Goal: Task Accomplishment & Management: Contribute content

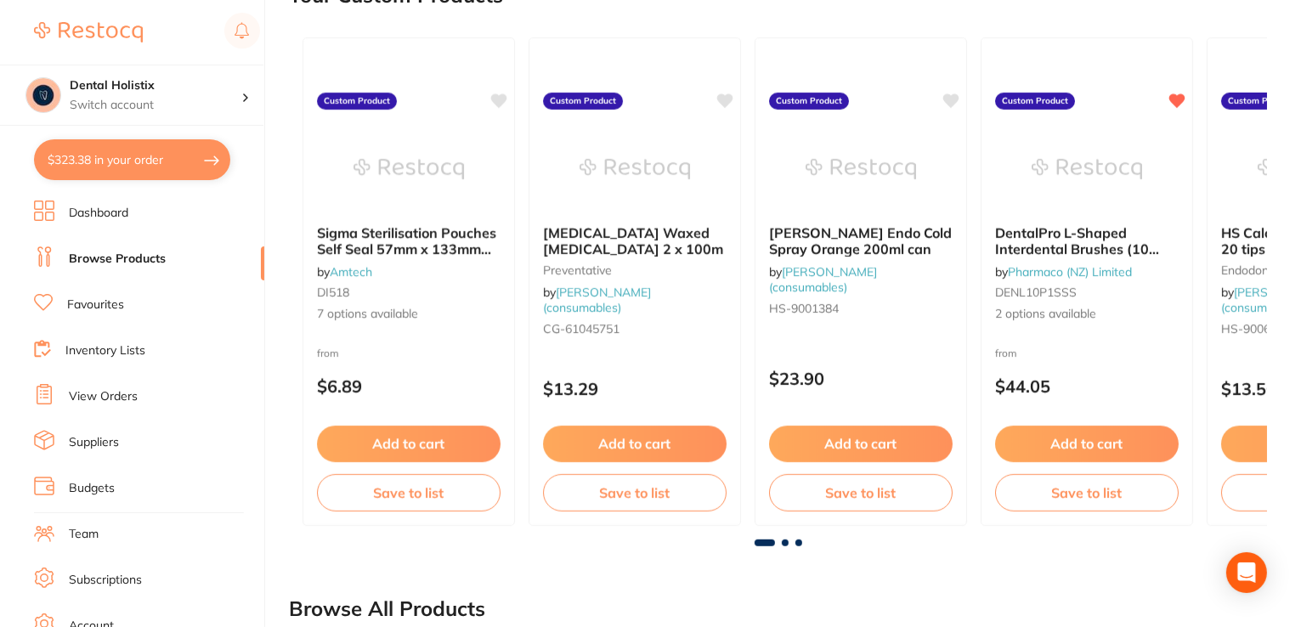
click at [153, 263] on link "Browse Products" at bounding box center [117, 259] width 97 height 17
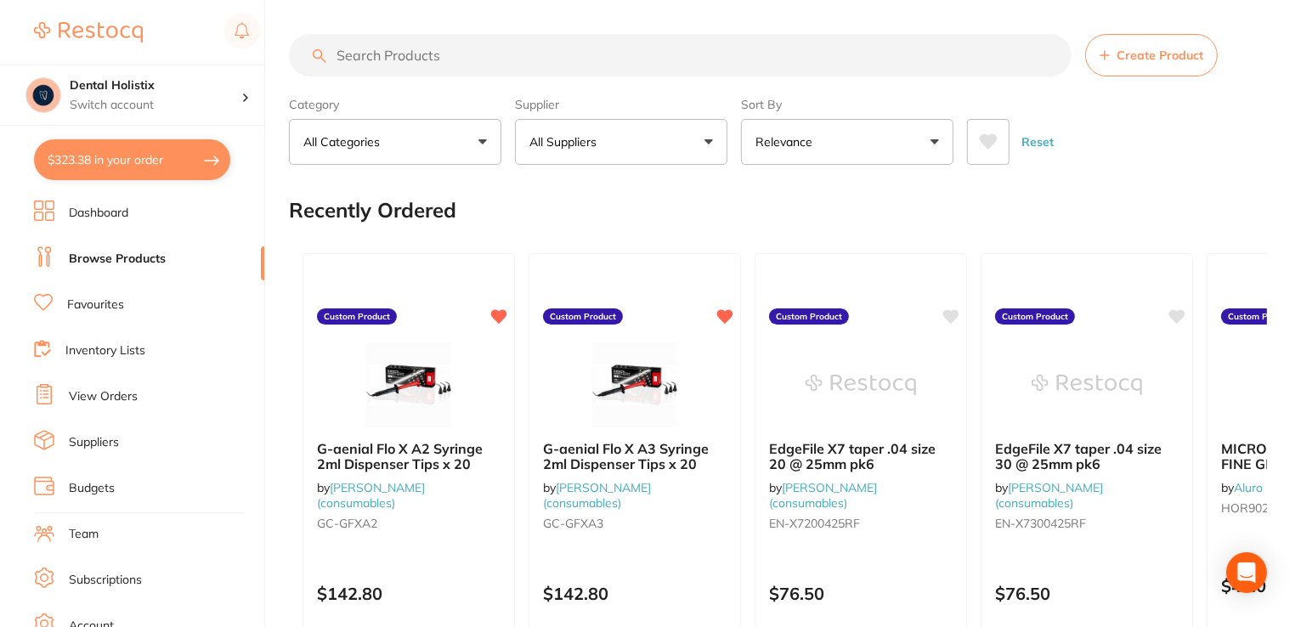
click at [707, 141] on button "All Suppliers" at bounding box center [621, 142] width 212 height 46
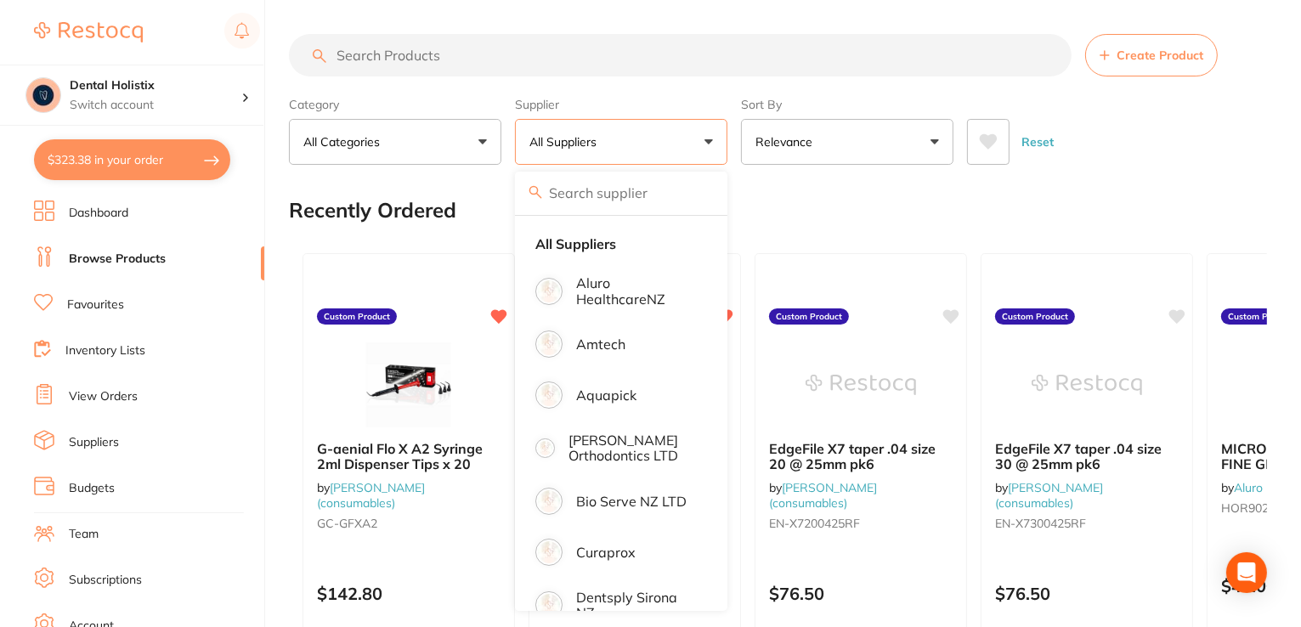
click at [656, 147] on button "All Suppliers" at bounding box center [621, 142] width 212 height 46
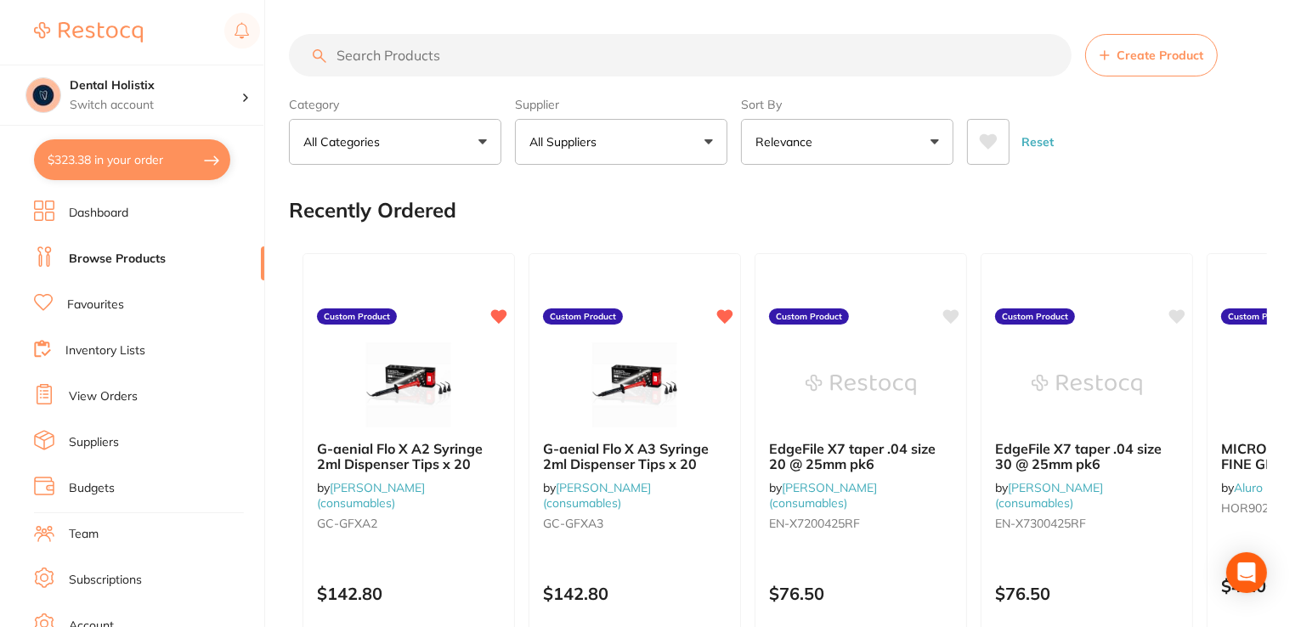
click at [656, 147] on button "All Suppliers" at bounding box center [621, 142] width 212 height 46
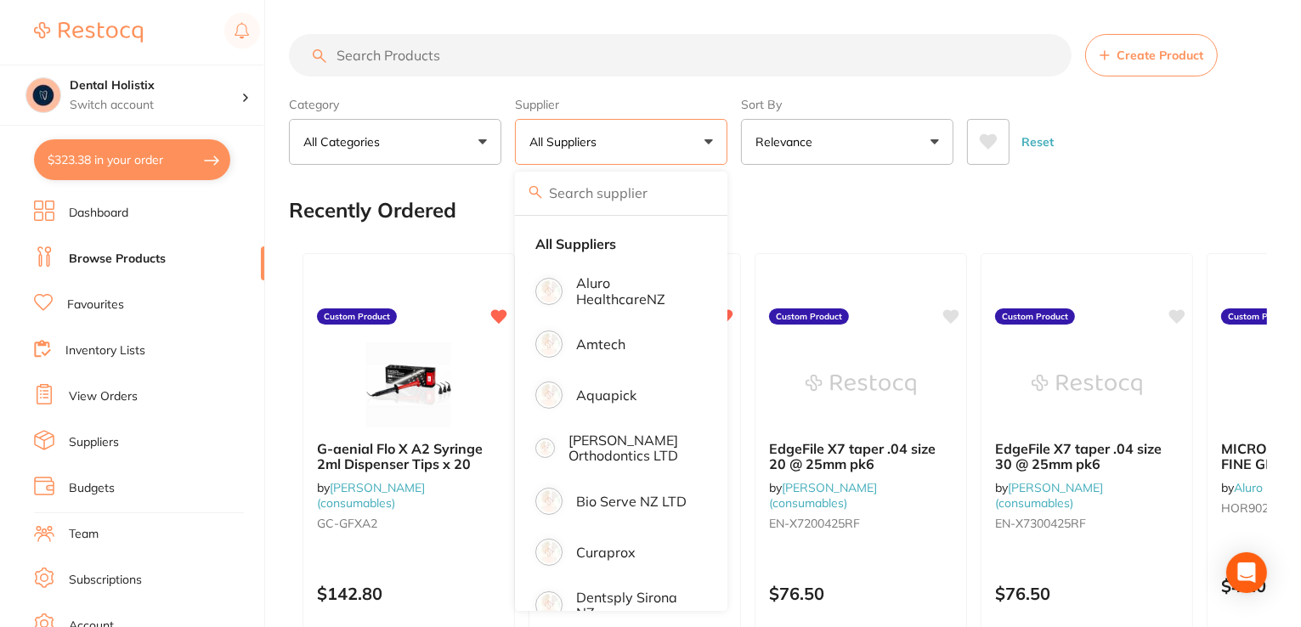
click at [662, 144] on button "All Suppliers" at bounding box center [621, 142] width 212 height 46
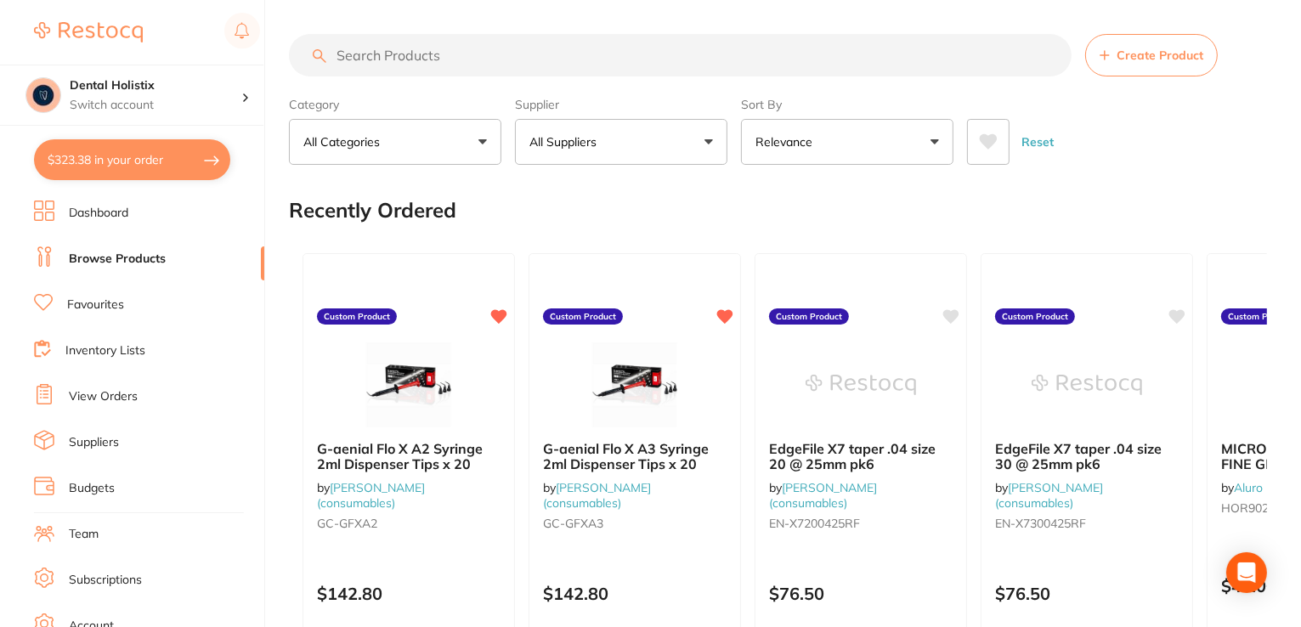
click at [646, 154] on button "All Suppliers" at bounding box center [621, 142] width 212 height 46
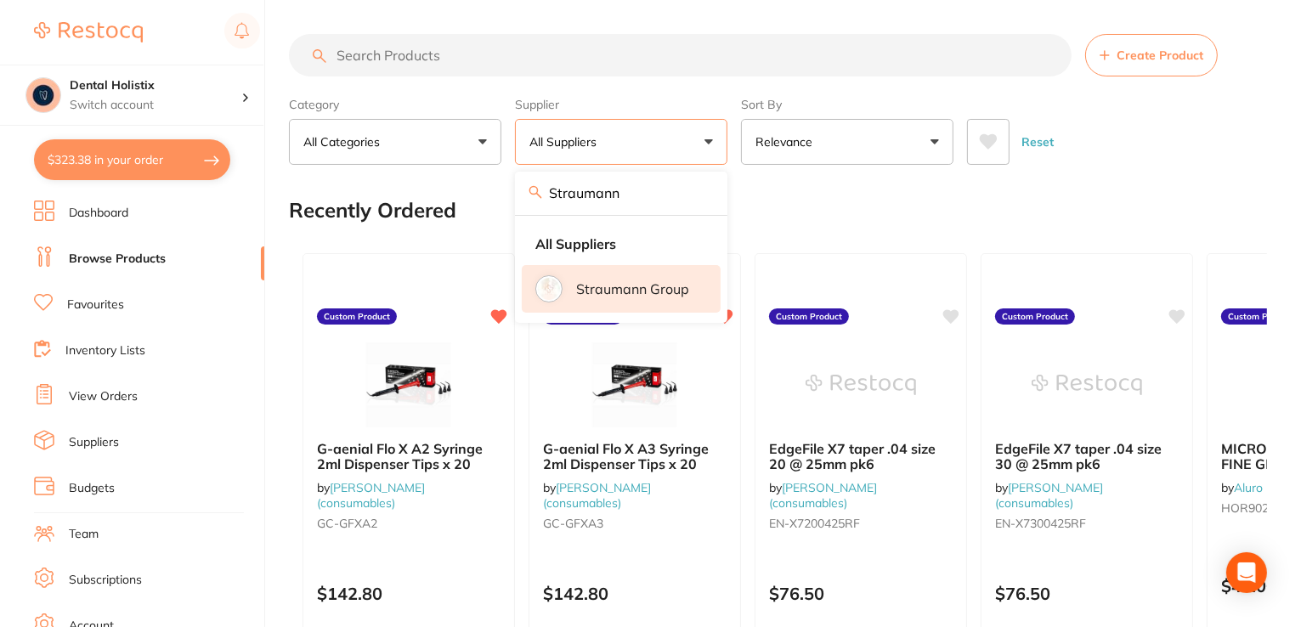
type input "Straumann"
click at [635, 281] on p "Straumann Group" at bounding box center [632, 288] width 113 height 15
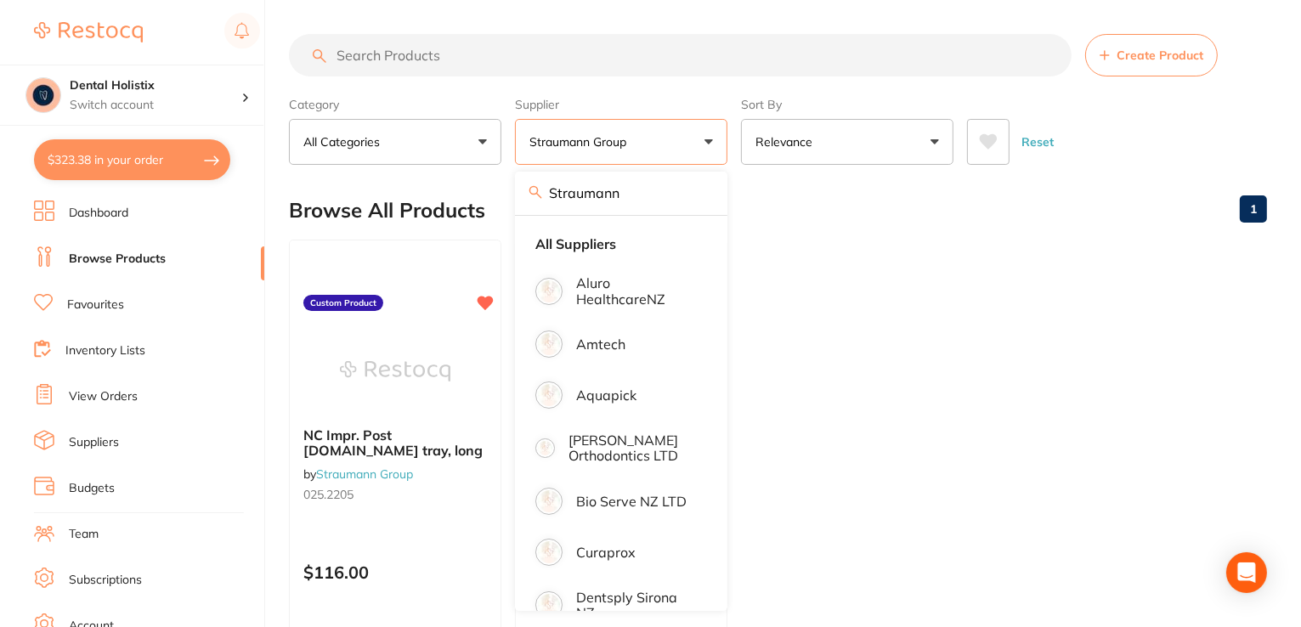
click at [1129, 68] on button "Create Product" at bounding box center [1151, 55] width 133 height 42
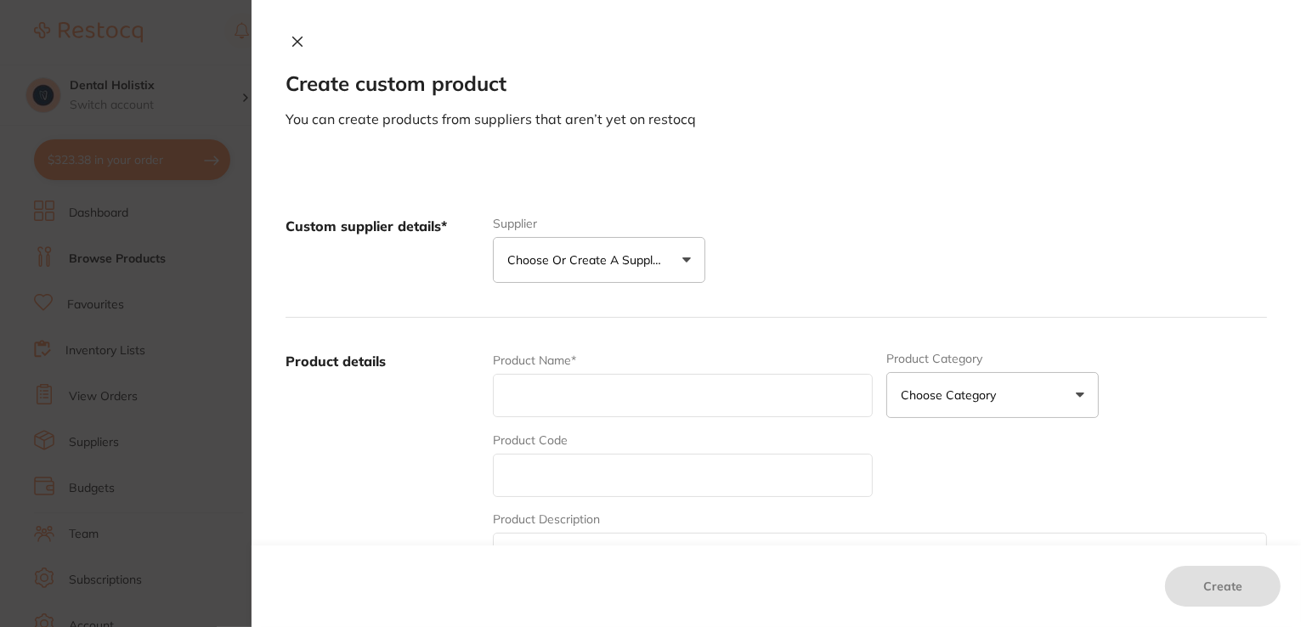
click at [690, 269] on button "Choose or create a supplier" at bounding box center [599, 260] width 212 height 46
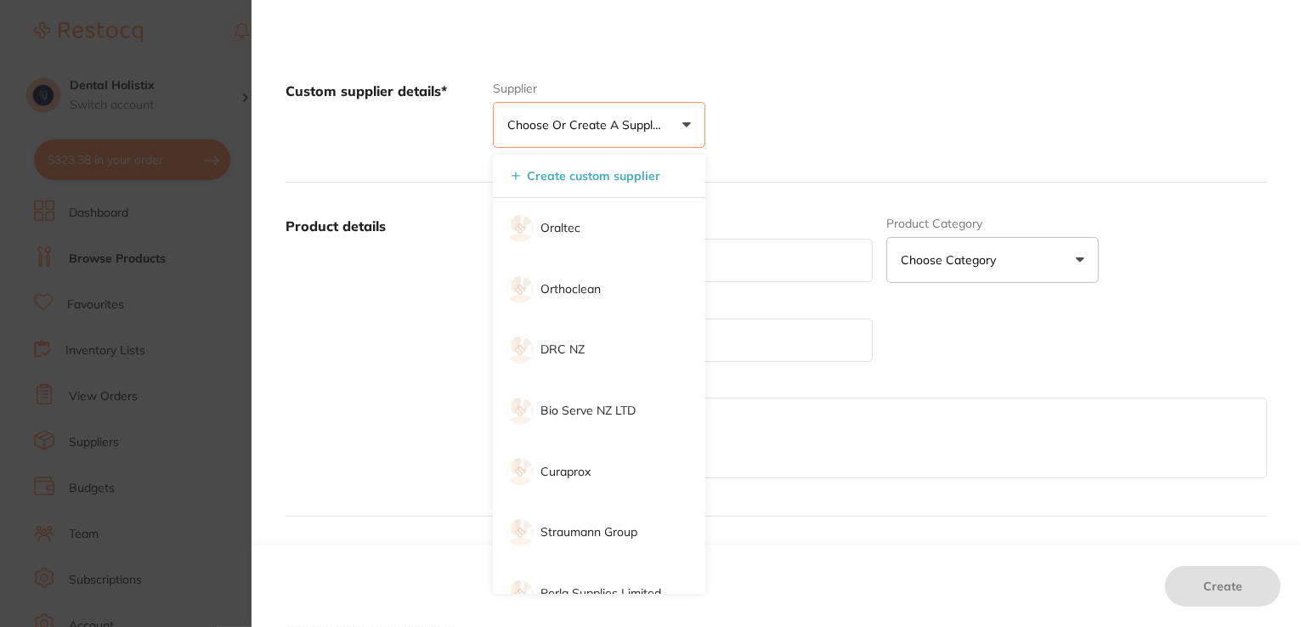
scroll to position [136, 0]
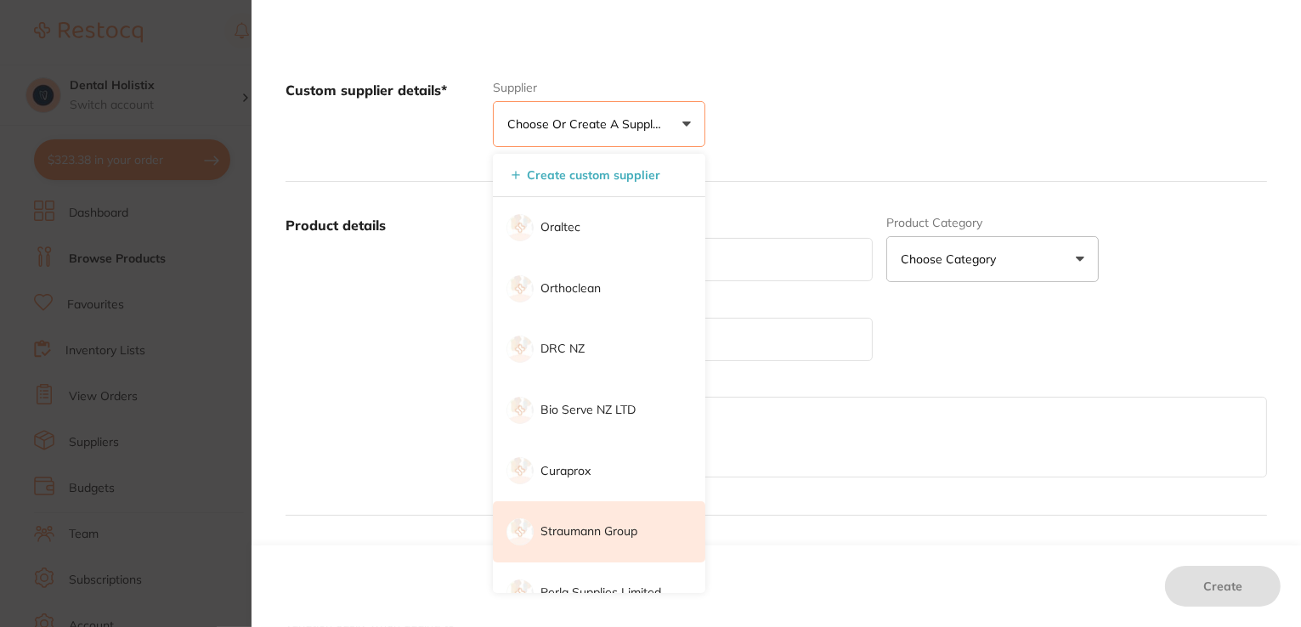
click at [642, 527] on li "Straumann Group" at bounding box center [599, 531] width 212 height 61
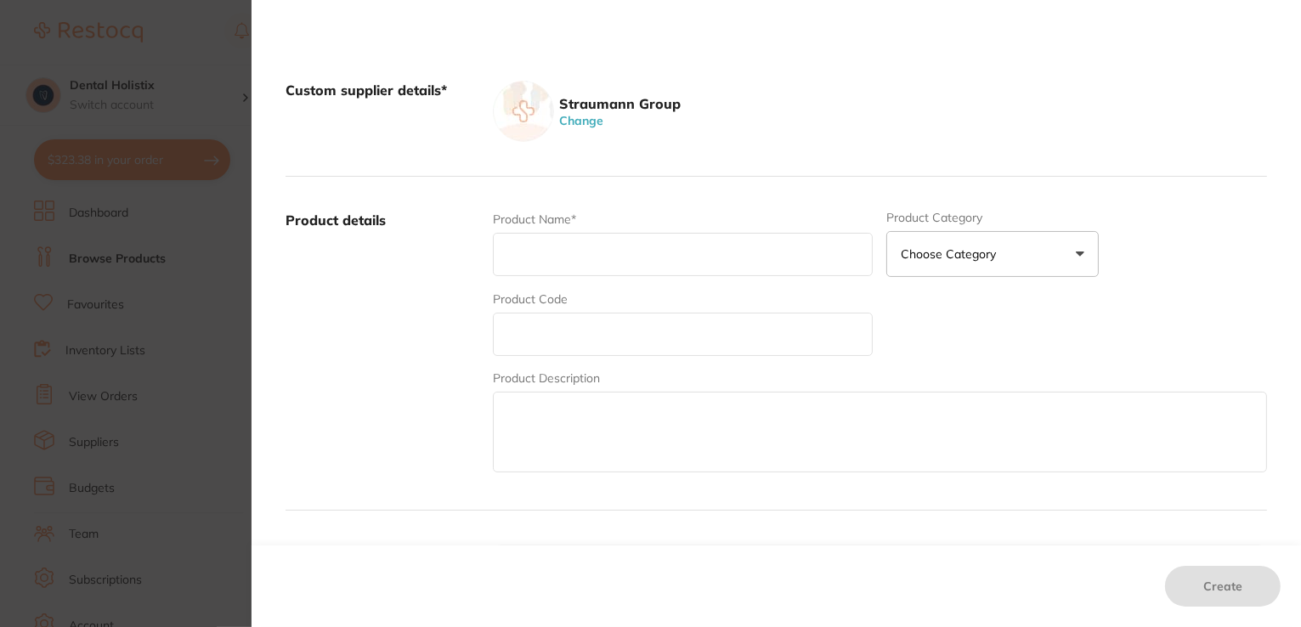
click at [666, 263] on input "text" at bounding box center [683, 254] width 381 height 43
click at [621, 259] on input "text" at bounding box center [683, 254] width 381 height 43
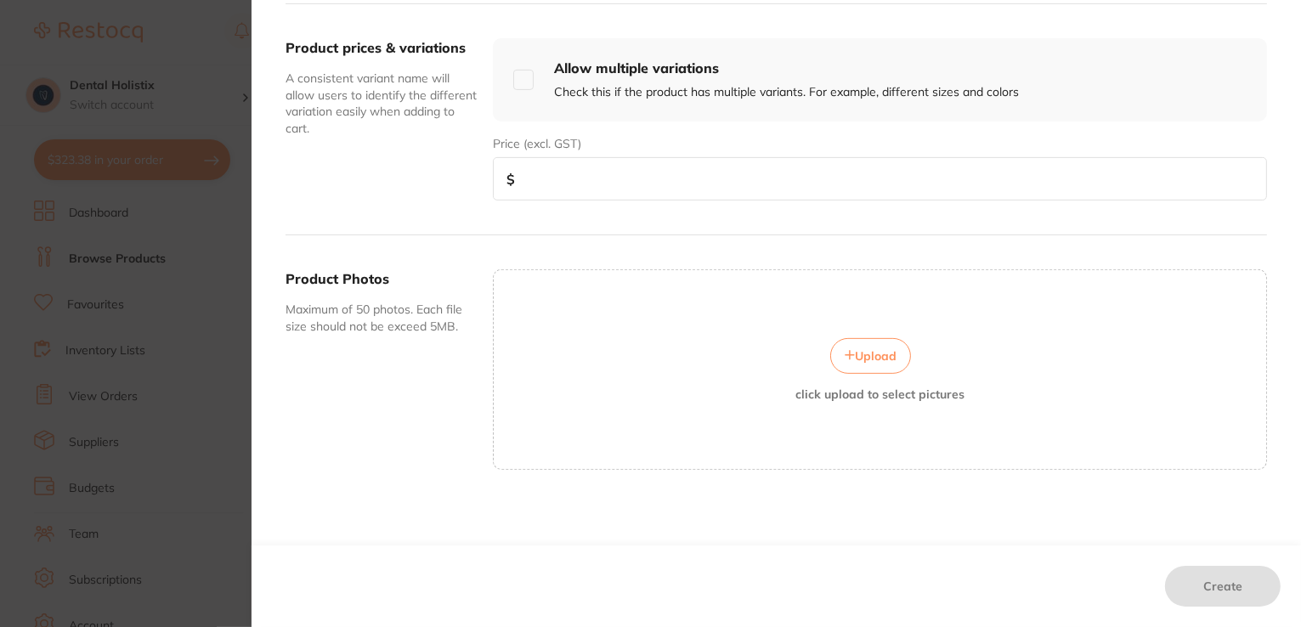
scroll to position [94, 0]
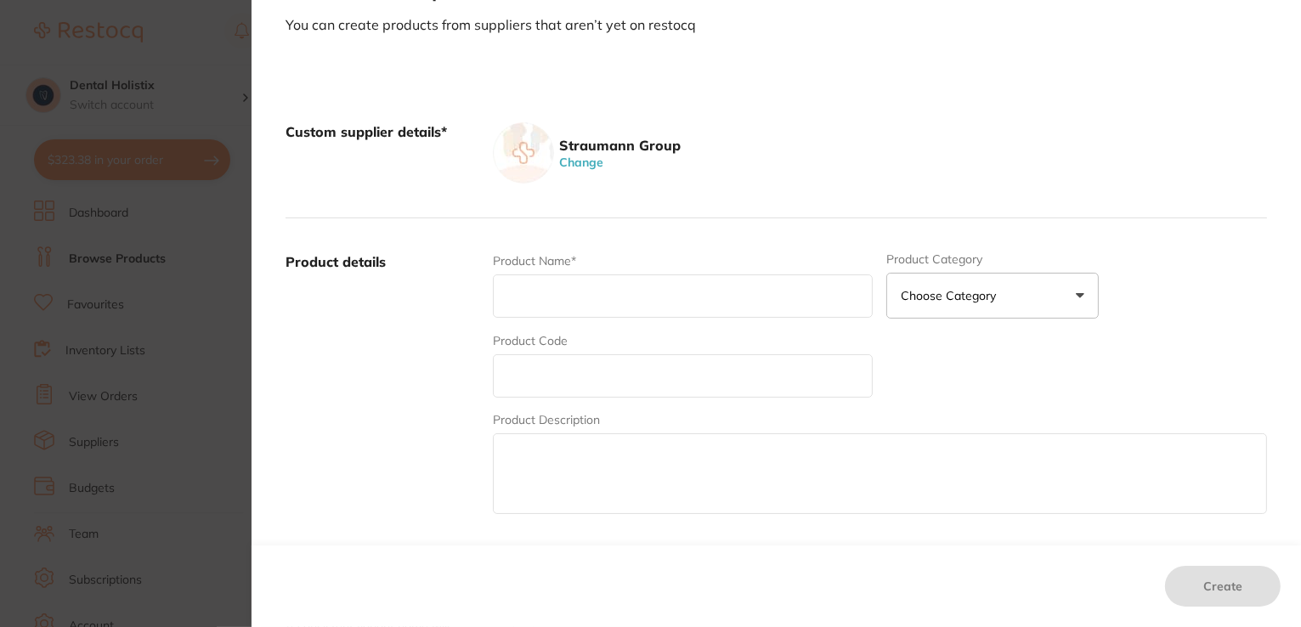
click at [541, 289] on input "text" at bounding box center [683, 296] width 381 height 43
type input "RB/WB Healing abutment"
click at [629, 377] on input "text" at bounding box center [683, 375] width 381 height 43
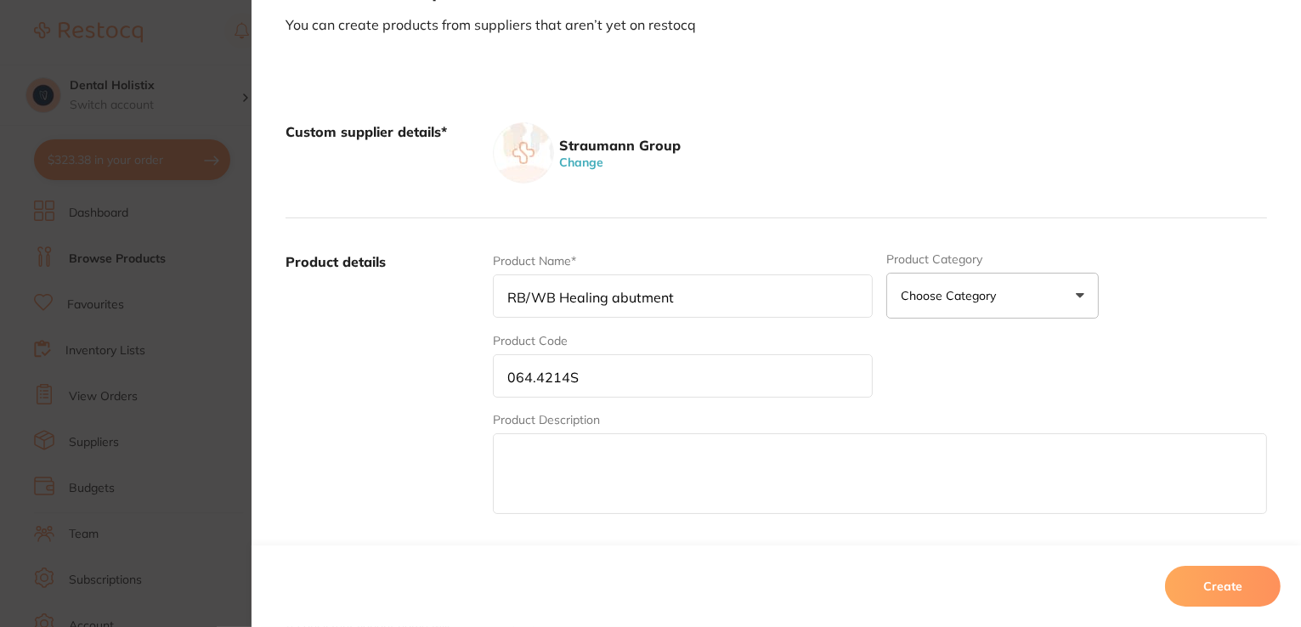
type input "064.4214S"
click at [595, 480] on textarea at bounding box center [880, 473] width 774 height 81
click at [595, 480] on textarea "Crown, 05mm, GH 2.5mm, AH 2mm, Ti" at bounding box center [880, 473] width 774 height 81
click at [762, 453] on textarea "Crown, 05mm, GH 2.5mm, AH 2mm, Ti" at bounding box center [880, 473] width 774 height 81
type textarea "Crown, 05mm, GH 2.5mm, AH 2mm, Ti"
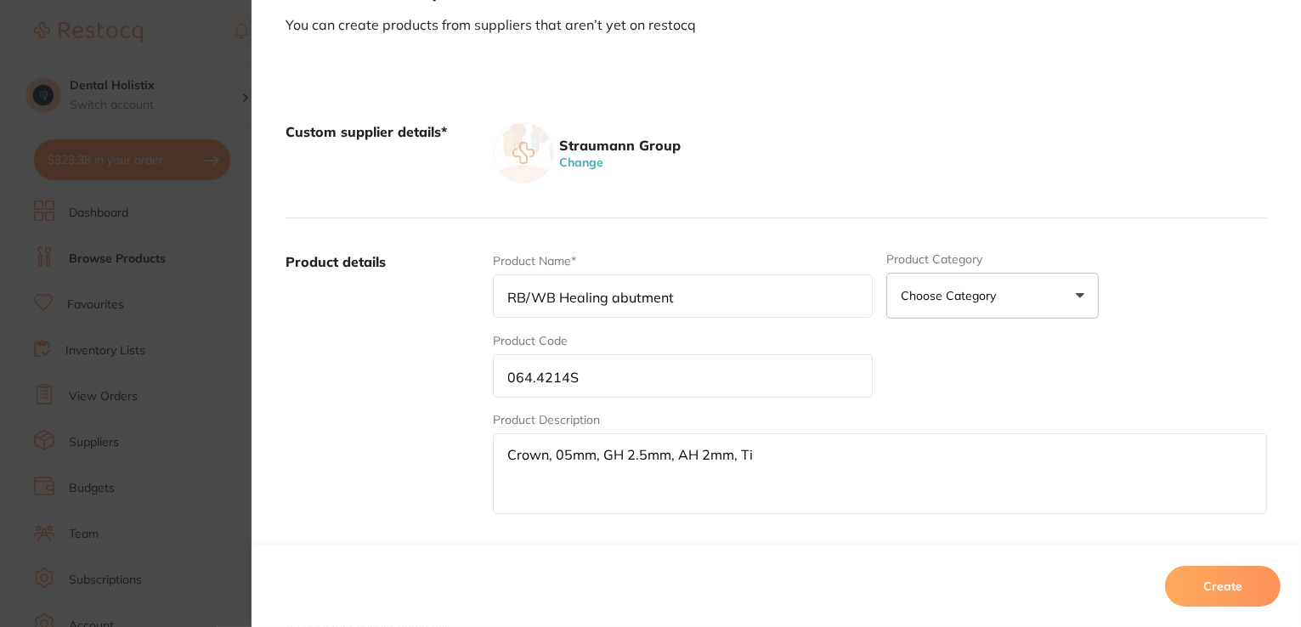
click at [1078, 297] on button "Choose Category" at bounding box center [992, 296] width 212 height 46
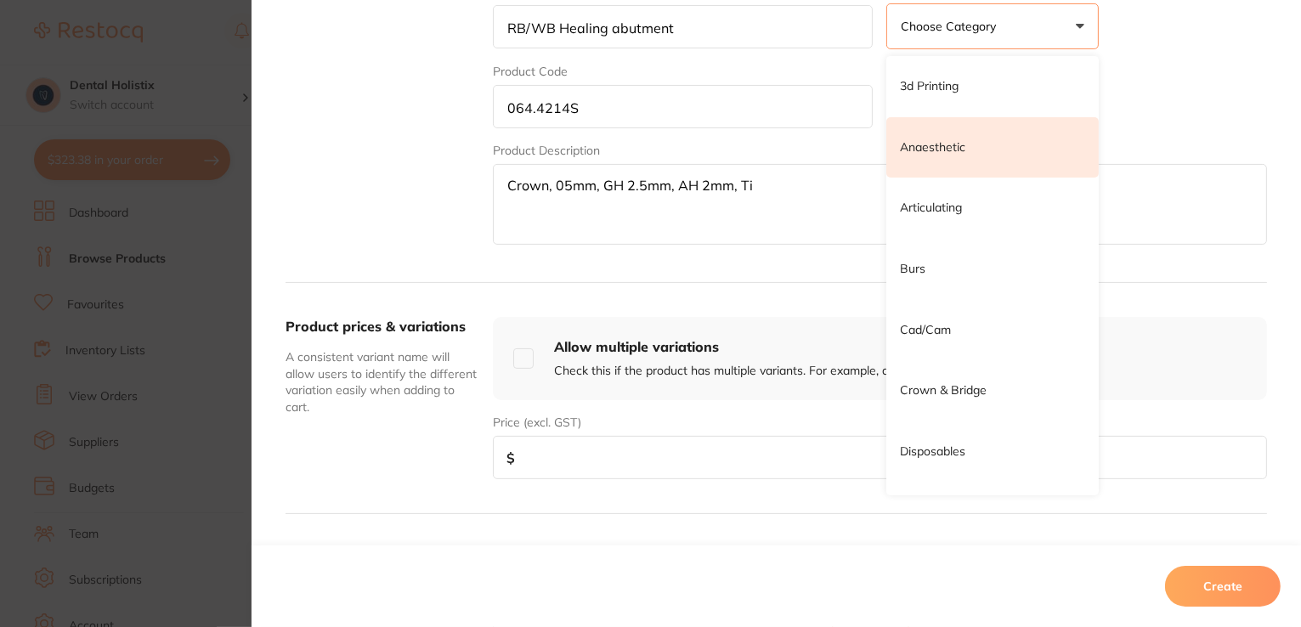
scroll to position [366, 0]
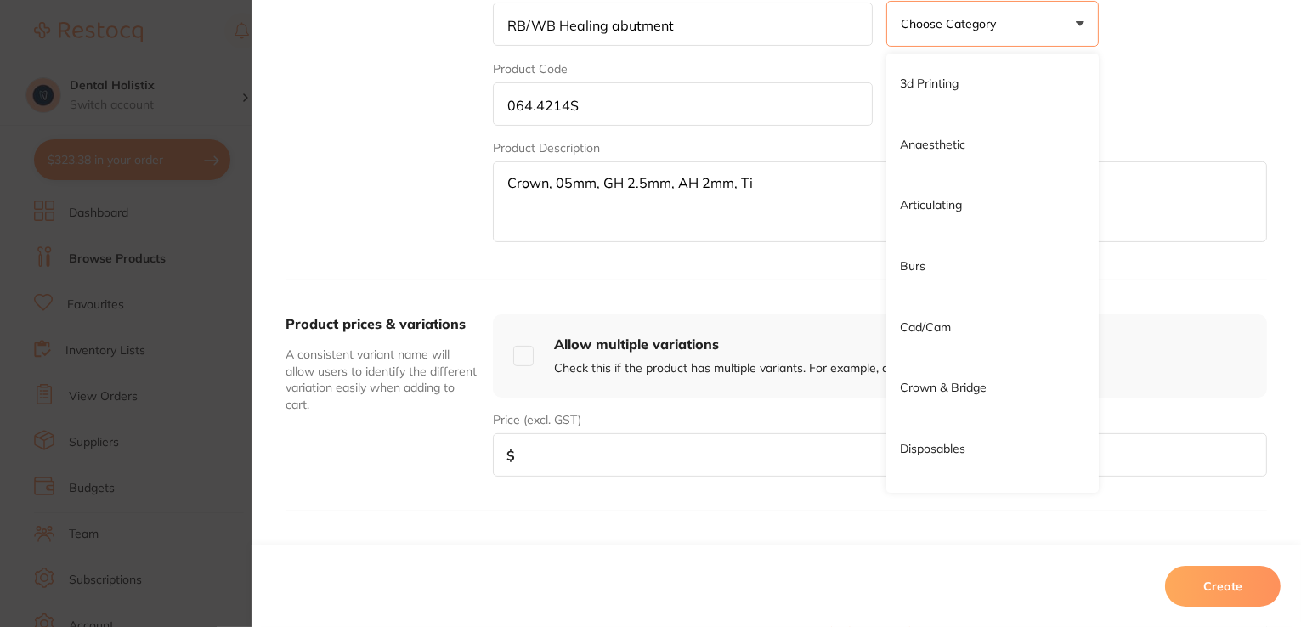
click at [710, 433] on input "number" at bounding box center [880, 454] width 774 height 43
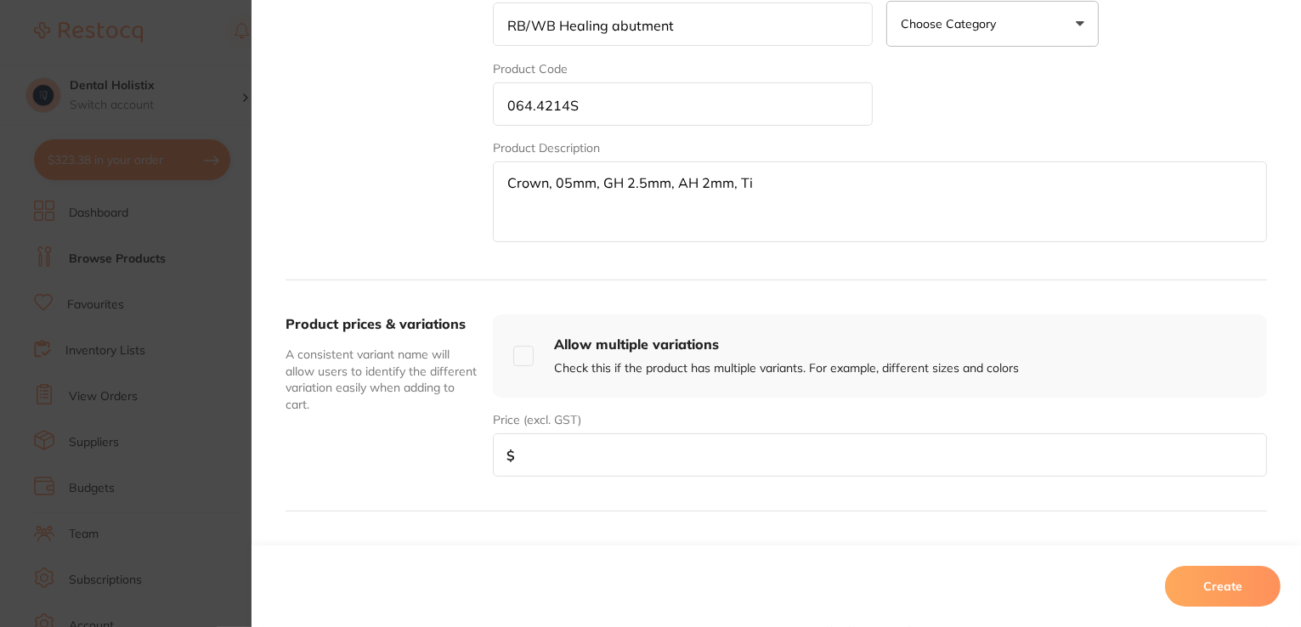
scroll to position [642, 0]
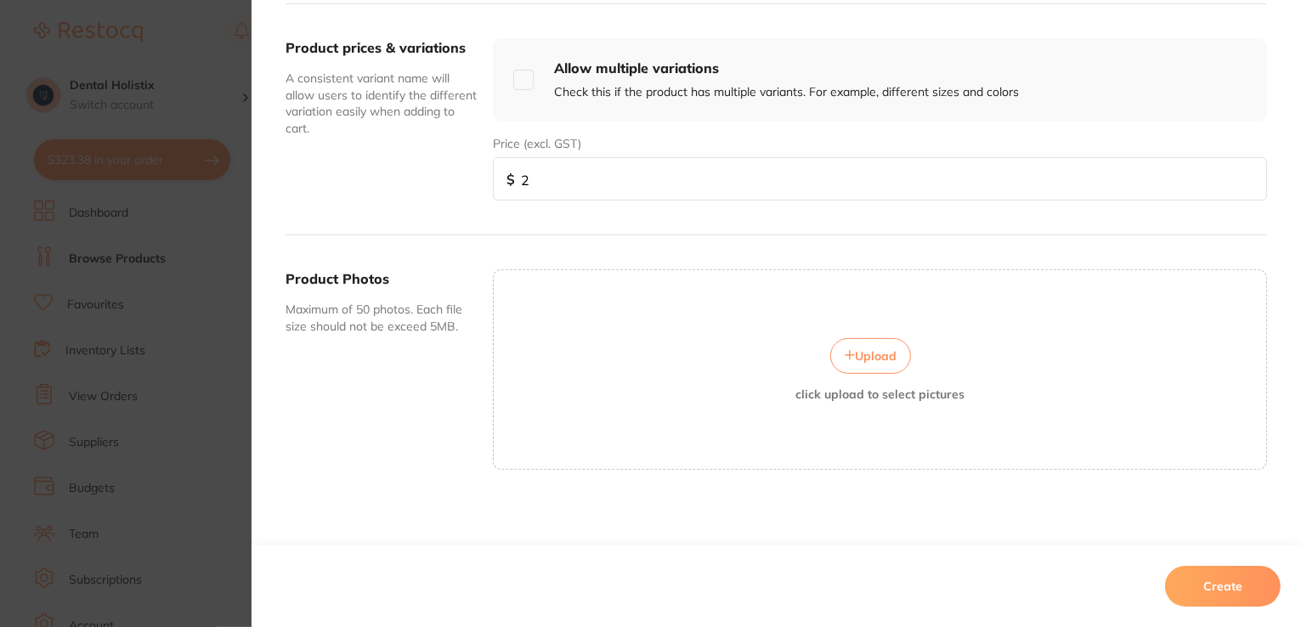
type input "3"
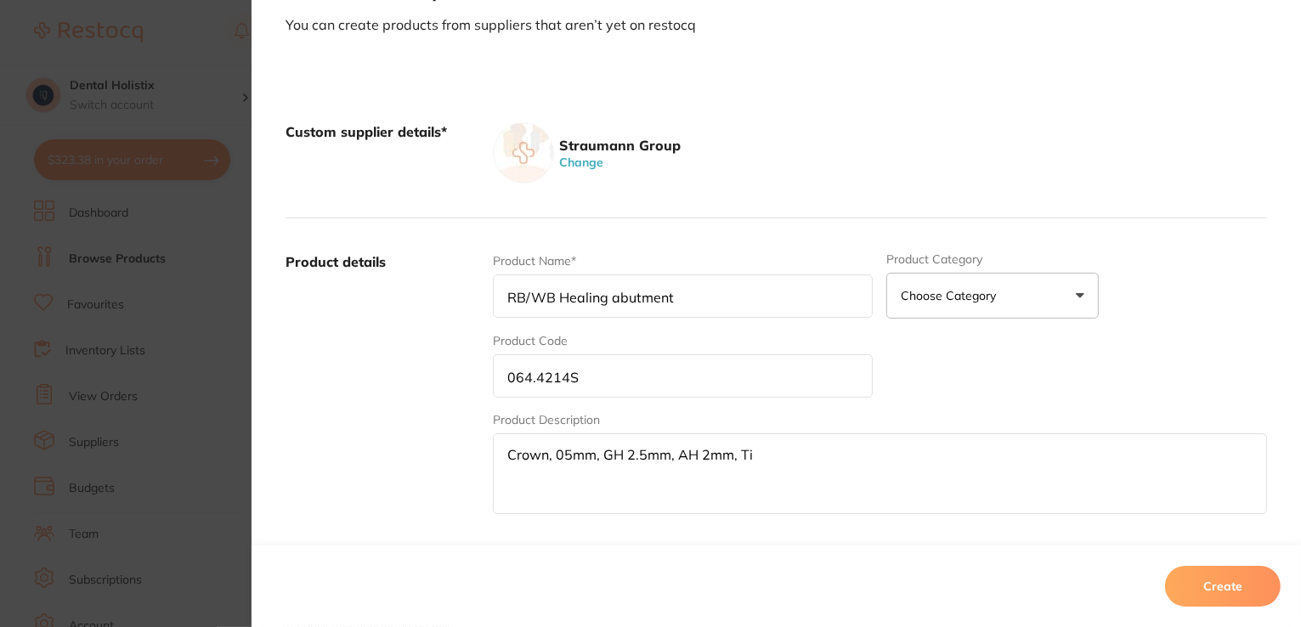
click at [1295, 371] on div "Custom supplier details* Straumann Group Change Product details Product Name* R…" at bounding box center [777, 624] width 1050 height 1112
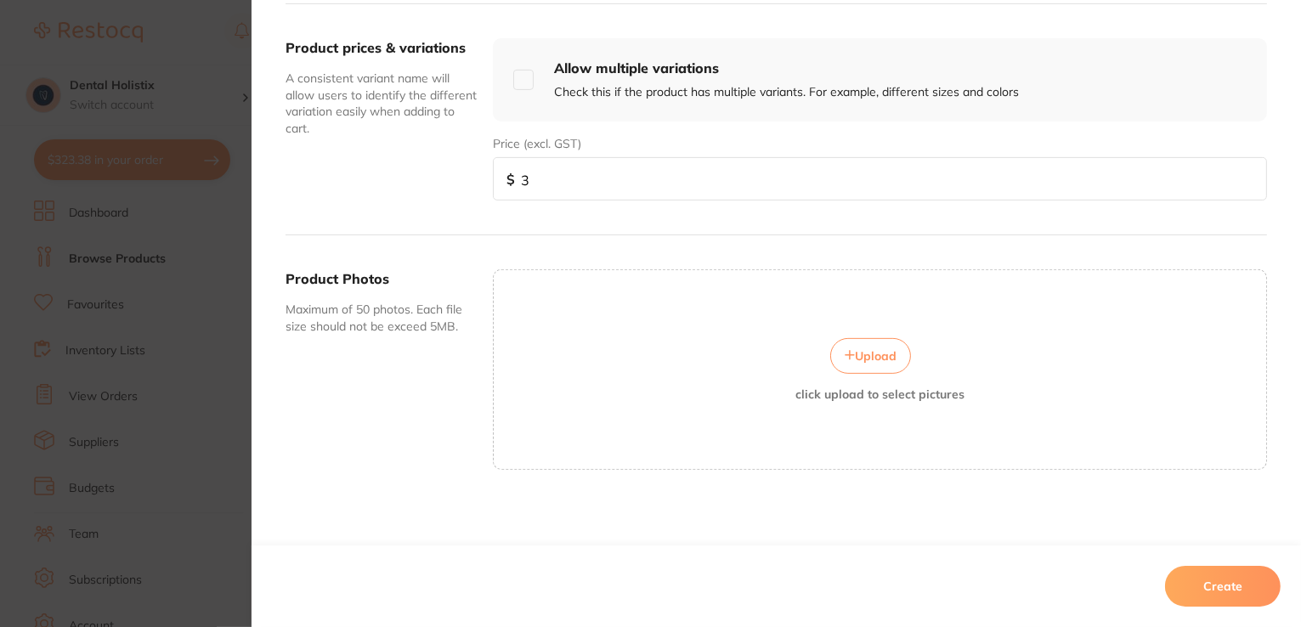
click at [744, 170] on input "3" at bounding box center [880, 178] width 774 height 43
type input "121.00"
click at [1202, 584] on button "Create" at bounding box center [1223, 586] width 116 height 41
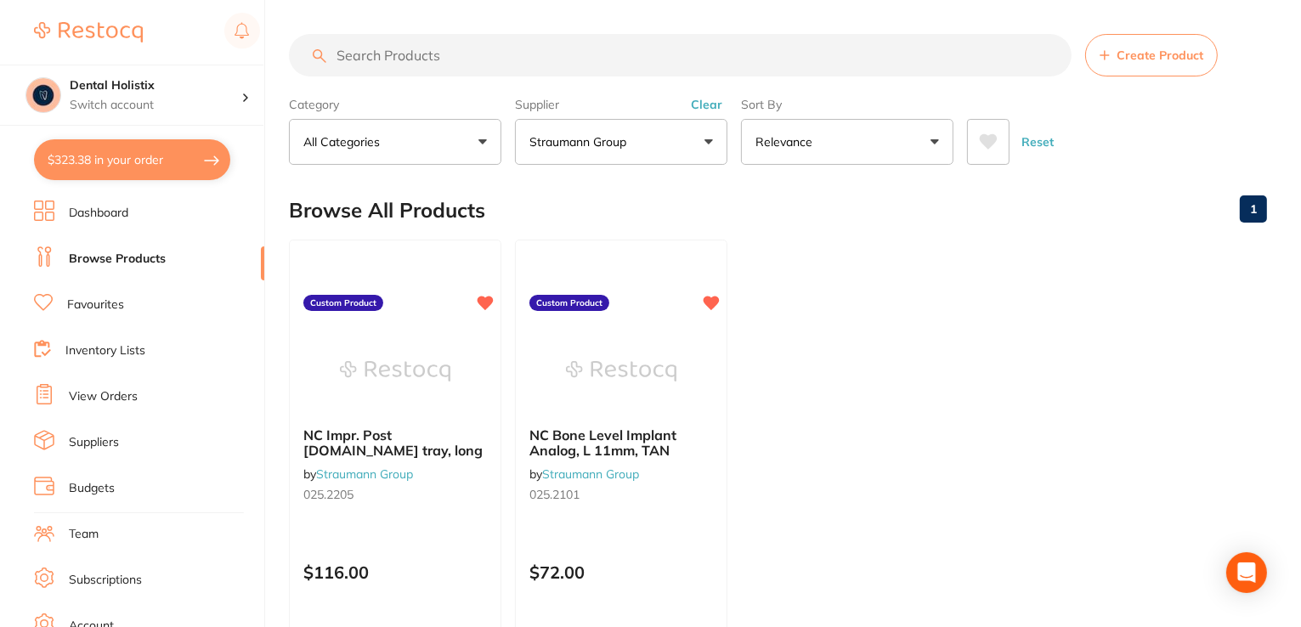
click at [1043, 150] on button "Reset" at bounding box center [1037, 142] width 42 height 46
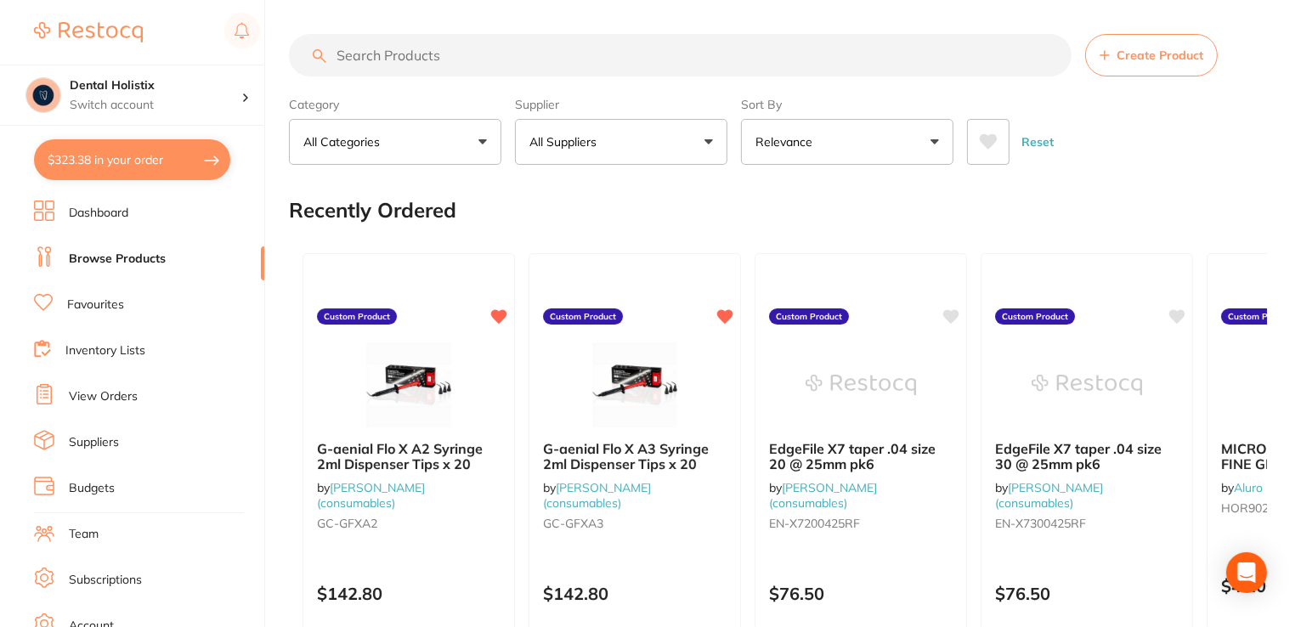
click at [708, 145] on button "All Suppliers" at bounding box center [621, 142] width 212 height 46
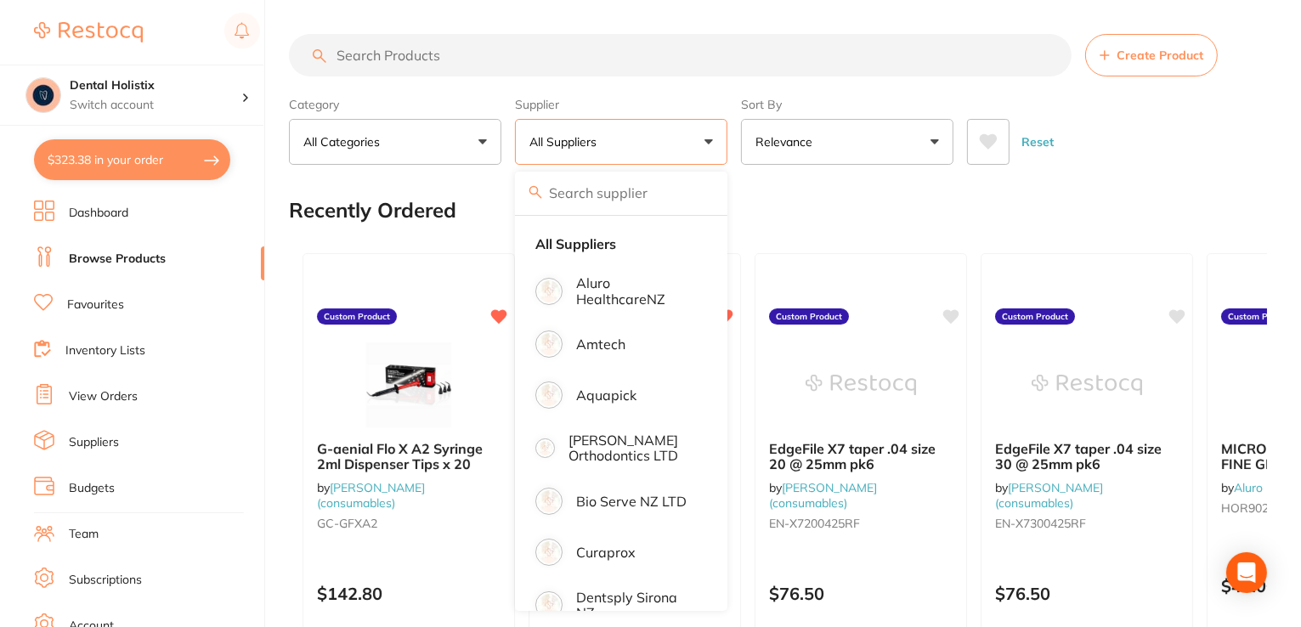
click at [672, 181] on input "search" at bounding box center [621, 193] width 212 height 42
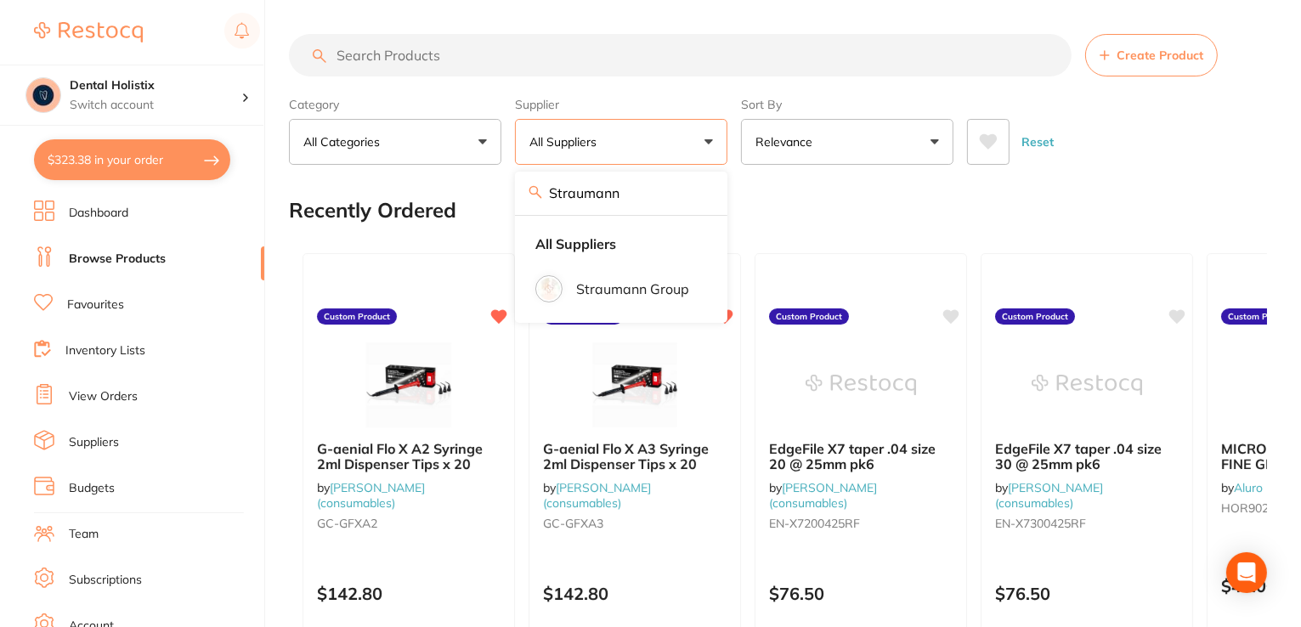
type input "Straumann"
click at [666, 286] on p "Straumann Group" at bounding box center [632, 288] width 113 height 15
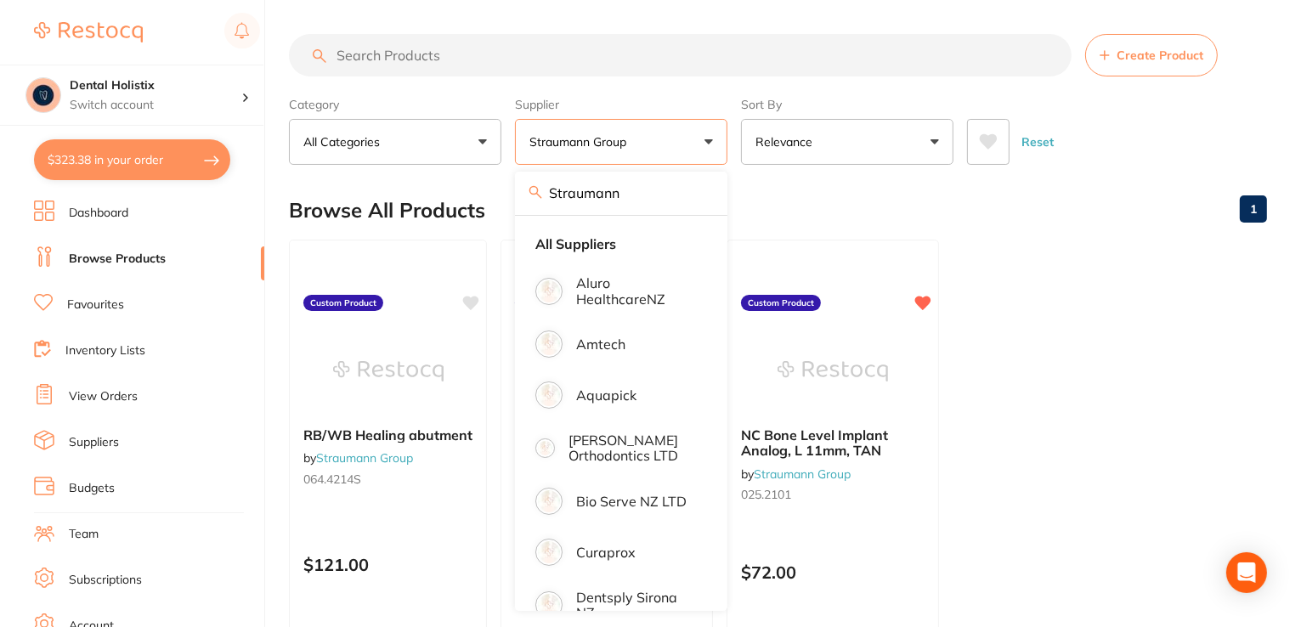
click at [1242, 331] on ul "RB/WB Healing abutment by Straumann Group 064.4214S Custom Product $121.00 Add …" at bounding box center [778, 484] width 978 height 489
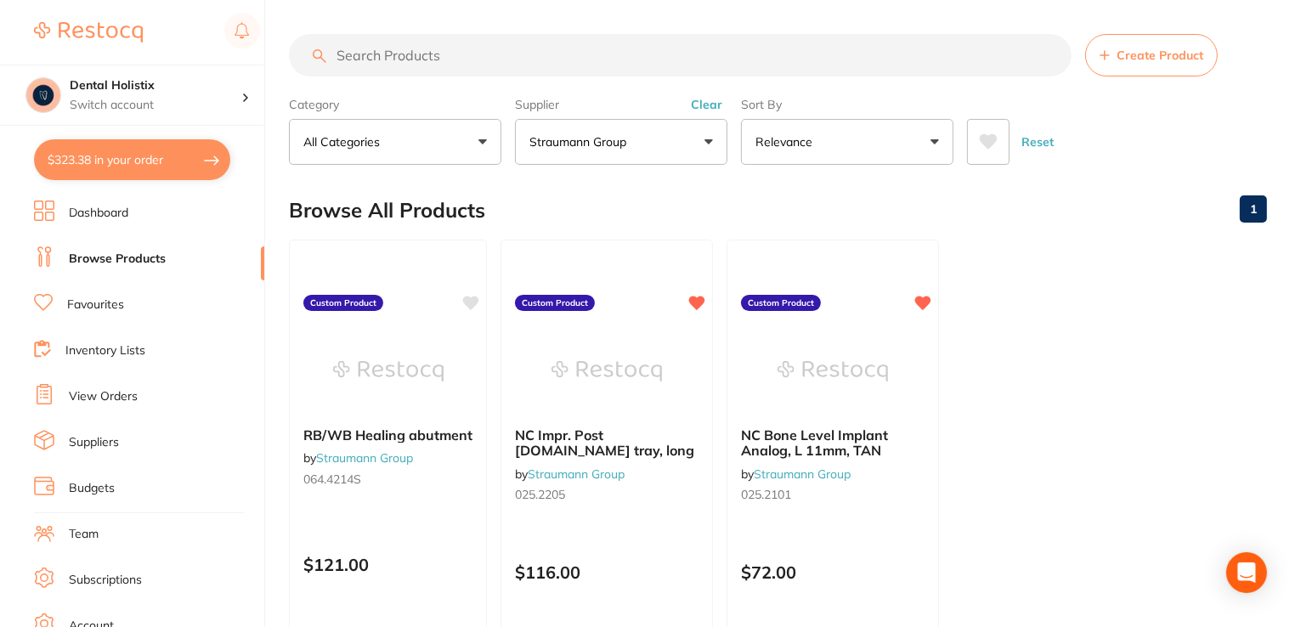
click at [1127, 65] on button "Create Product" at bounding box center [1151, 55] width 133 height 42
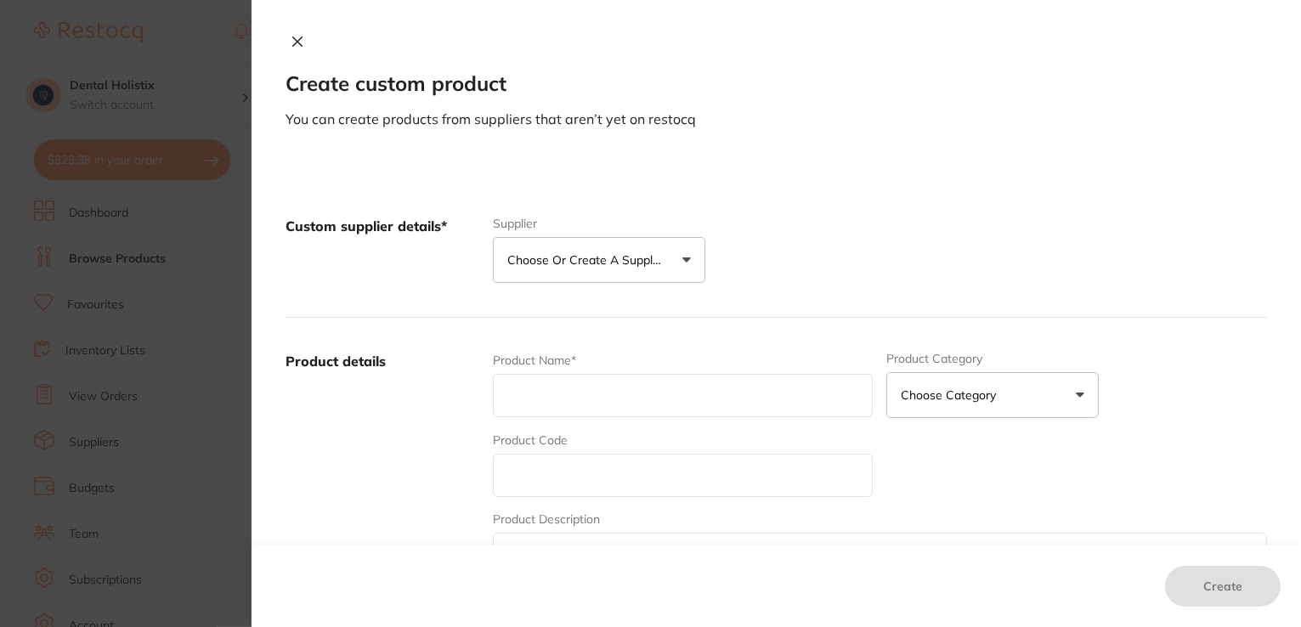
click at [642, 480] on input "text" at bounding box center [683, 475] width 381 height 43
type input "036.2202S"
click at [612, 388] on input "text" at bounding box center [683, 395] width 381 height 43
click at [612, 388] on input "WT Healing cap 07" at bounding box center [683, 395] width 381 height 43
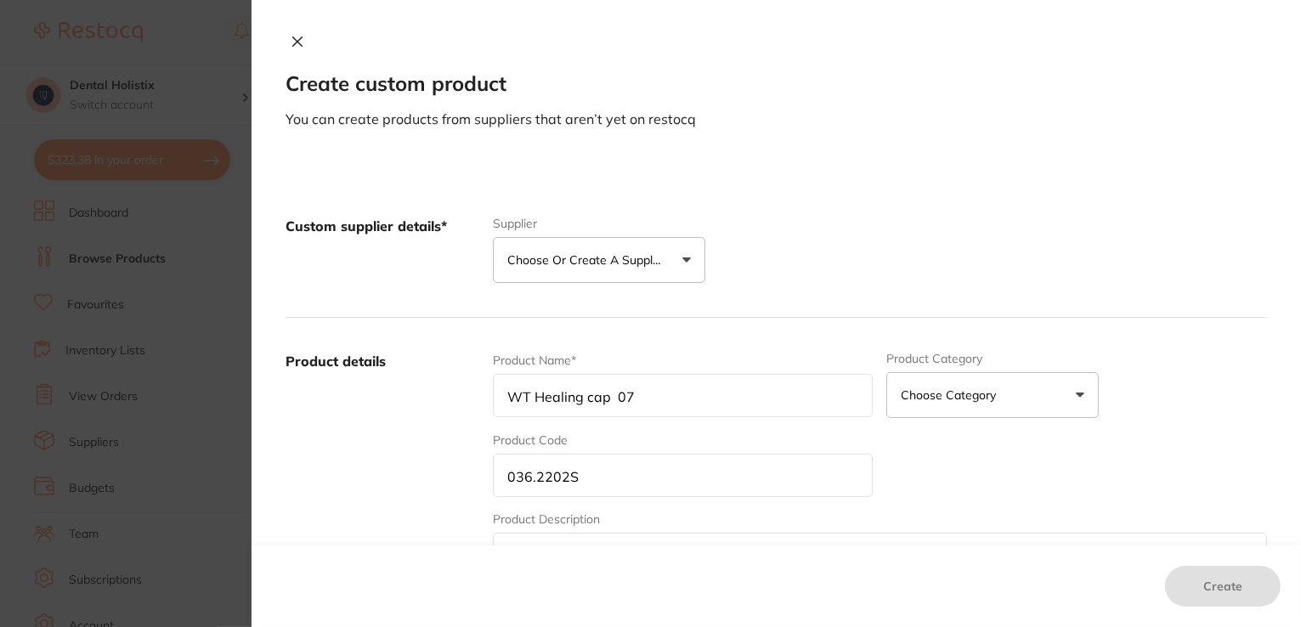
click at [634, 393] on input "WT Healing cap 07" at bounding box center [683, 395] width 381 height 43
click at [766, 400] on input "WT Healing cap 07 2mm H2mm, Ti" at bounding box center [683, 395] width 381 height 43
click at [650, 479] on input "036.2202S" at bounding box center [683, 475] width 381 height 43
click at [744, 395] on input "WT Healing cap 07 2mm H2mm, Ti" at bounding box center [683, 395] width 381 height 43
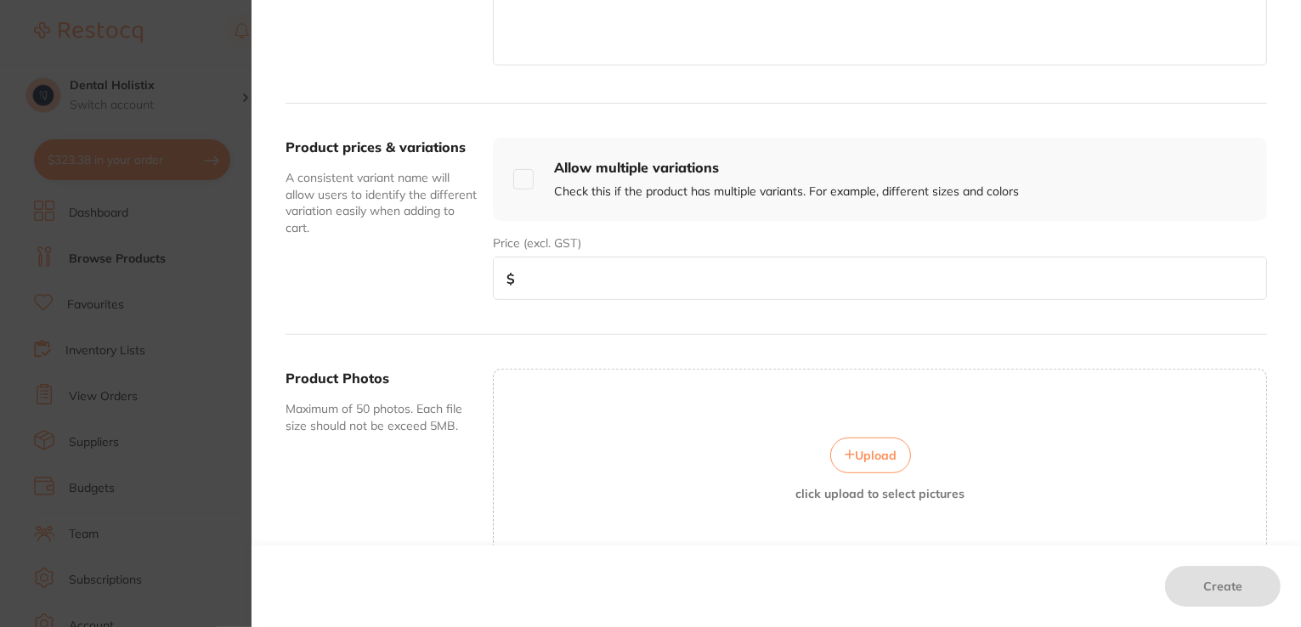
scroll to position [0, 0]
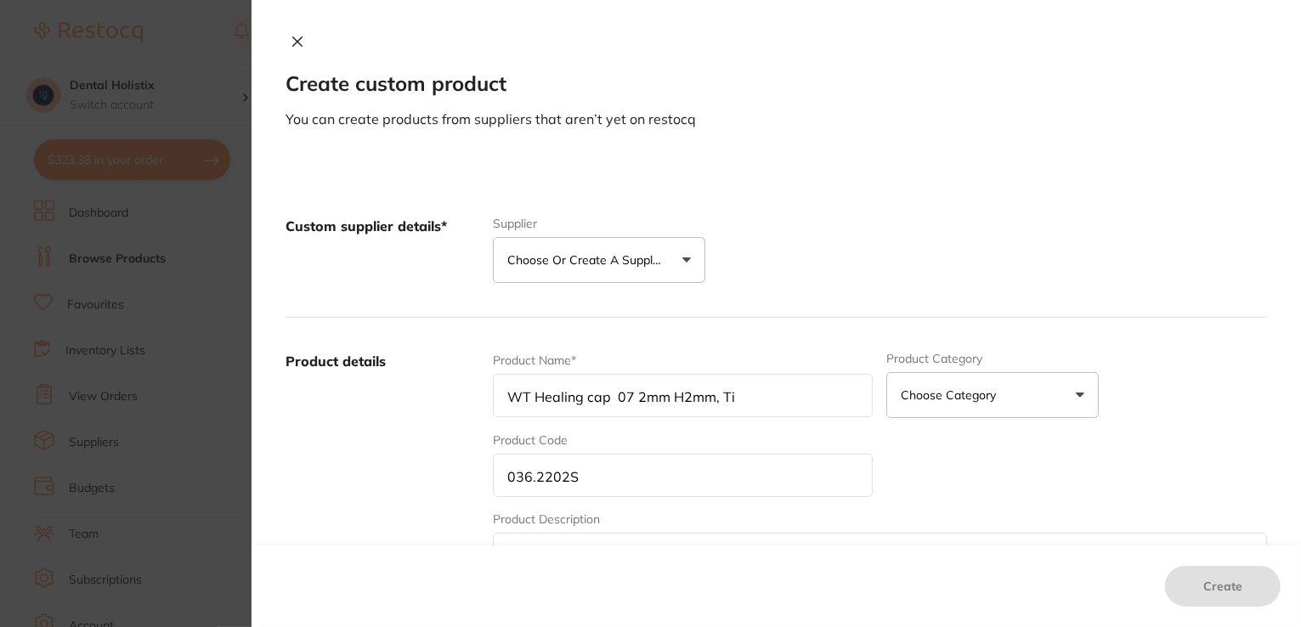
click at [663, 535] on textarea at bounding box center [880, 573] width 774 height 81
click at [773, 389] on input "WT Healing cap 07 2mm H2mm, Ti" at bounding box center [683, 395] width 381 height 43
type input "WT Healing cap"
click at [612, 541] on textarea at bounding box center [880, 573] width 774 height 81
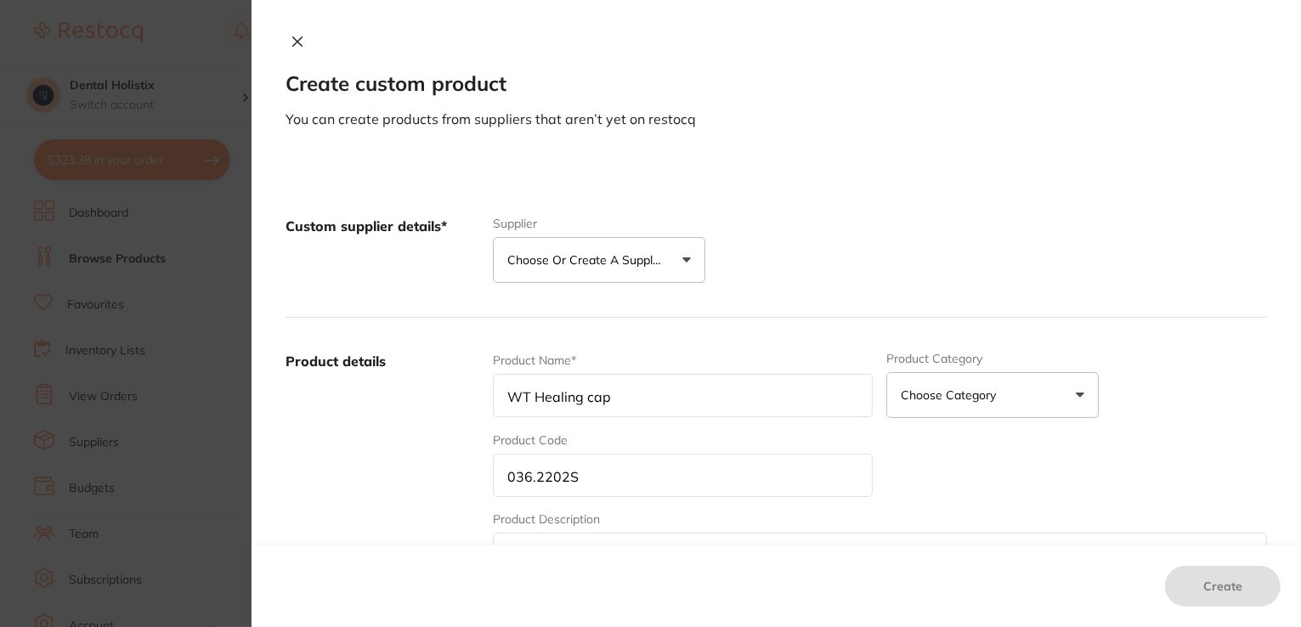
click at [612, 541] on textarea "0 7" at bounding box center [880, 573] width 774 height 81
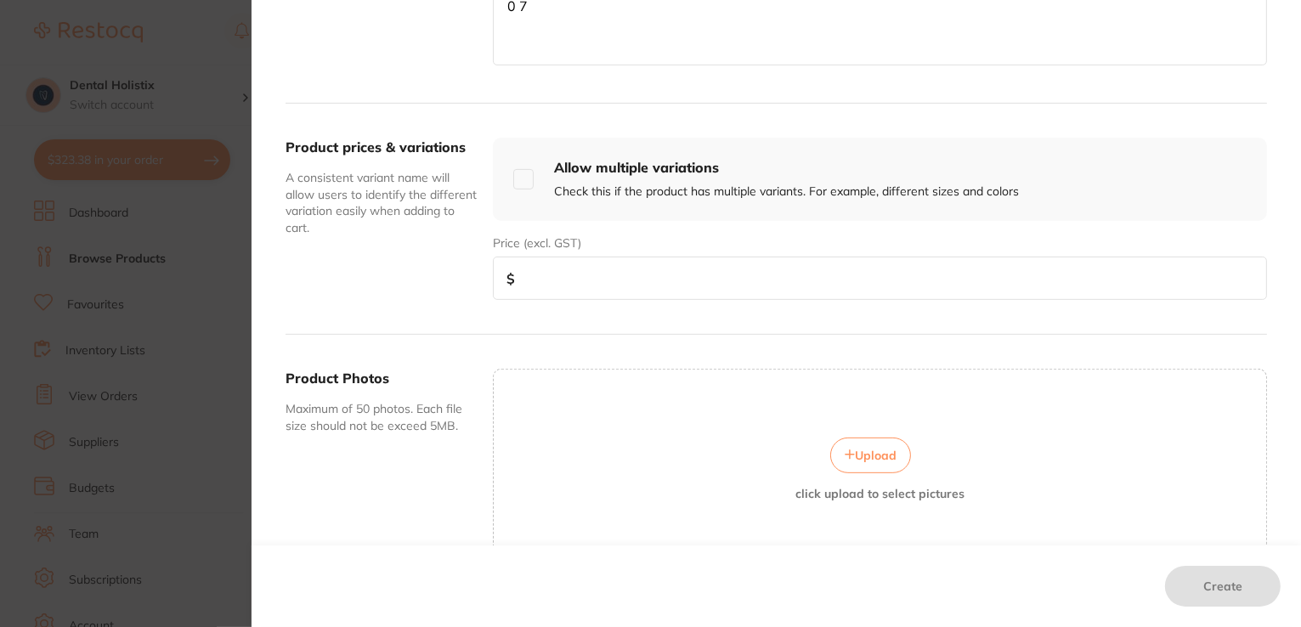
scroll to position [542, 0]
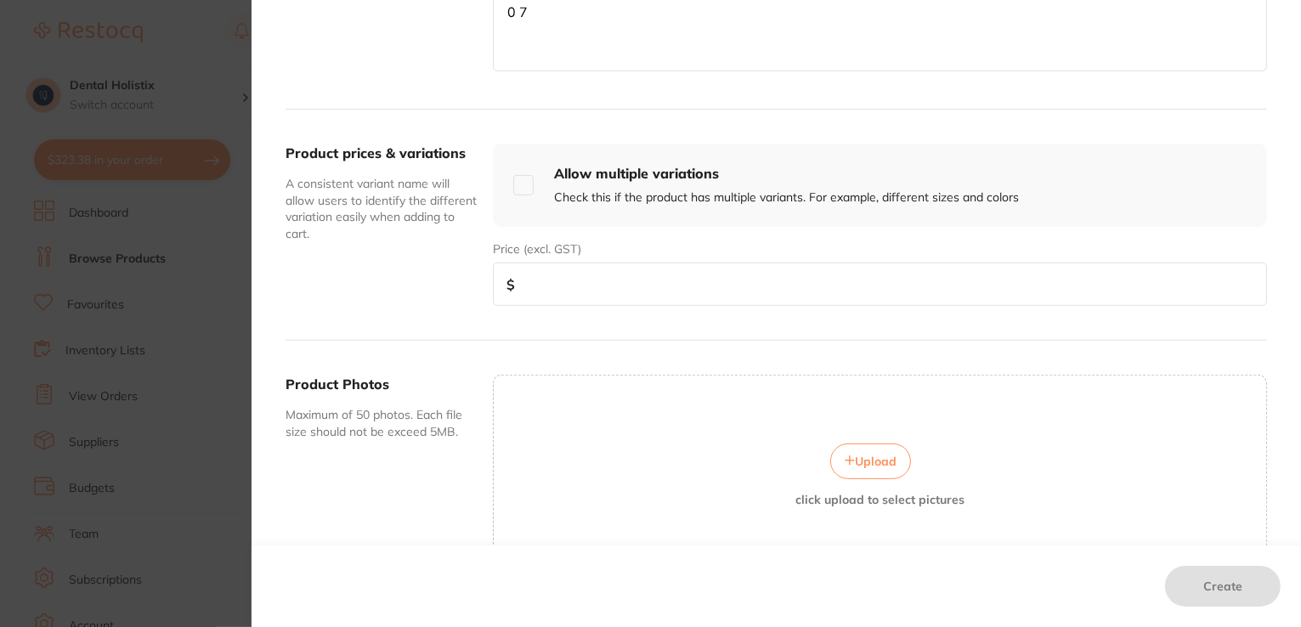
click at [612, 11] on textarea "0 7" at bounding box center [880, 31] width 774 height 81
type textarea "0 7 2mm, H 2mm Ti"
click at [614, 269] on input "number" at bounding box center [880, 284] width 774 height 43
type input "123.00"
click at [802, 16] on textarea "0 7 2mm, H 2mm Ti" at bounding box center [880, 31] width 774 height 81
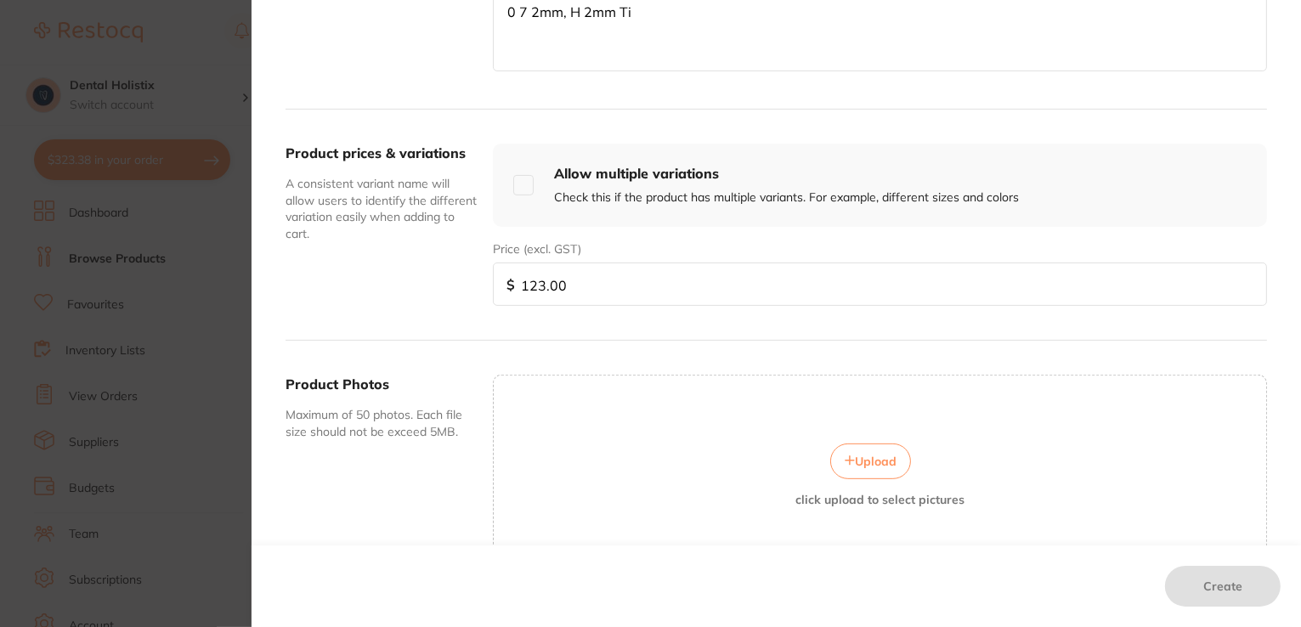
click at [1296, 242] on div "Custom supplier details* Supplier Choose or create a supplier Create custom sup…" at bounding box center [777, 178] width 1050 height 1117
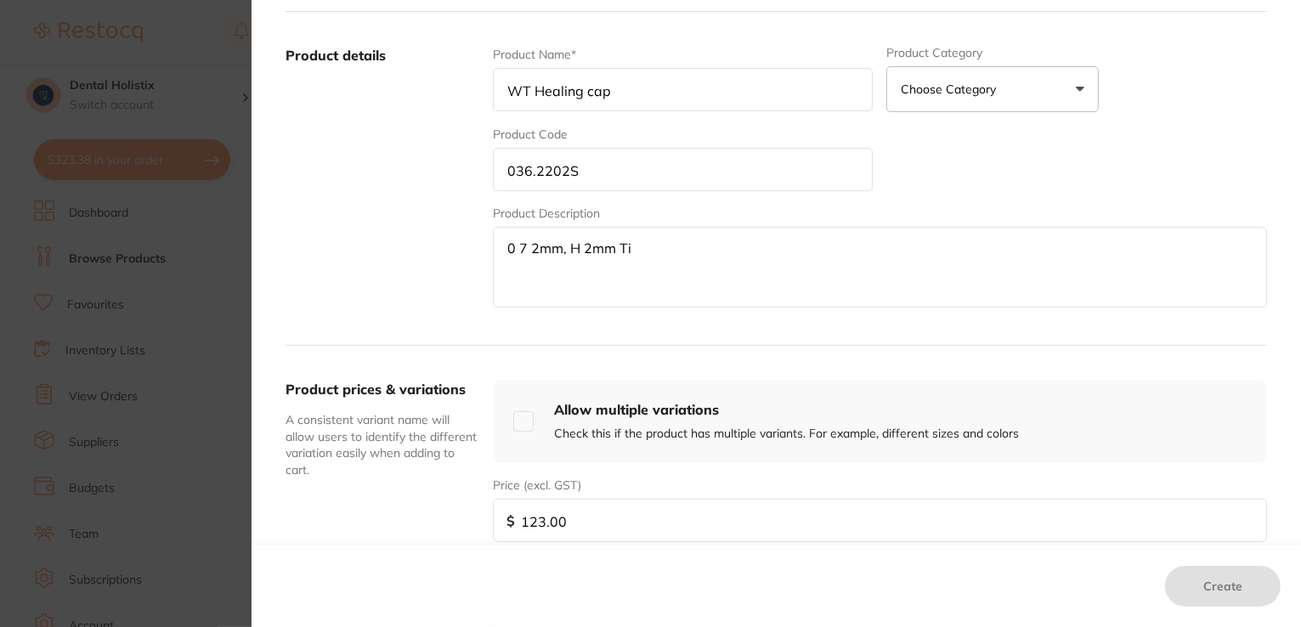
scroll to position [304, 0]
click at [717, 241] on textarea "0 7 2mm, H 2mm Ti" at bounding box center [880, 269] width 774 height 81
type textarea "0 7 2mm, H 2mm Ti"
click at [1295, 459] on div "Custom supplier details* Supplier Choose or create a supplier Create custom sup…" at bounding box center [777, 416] width 1050 height 1117
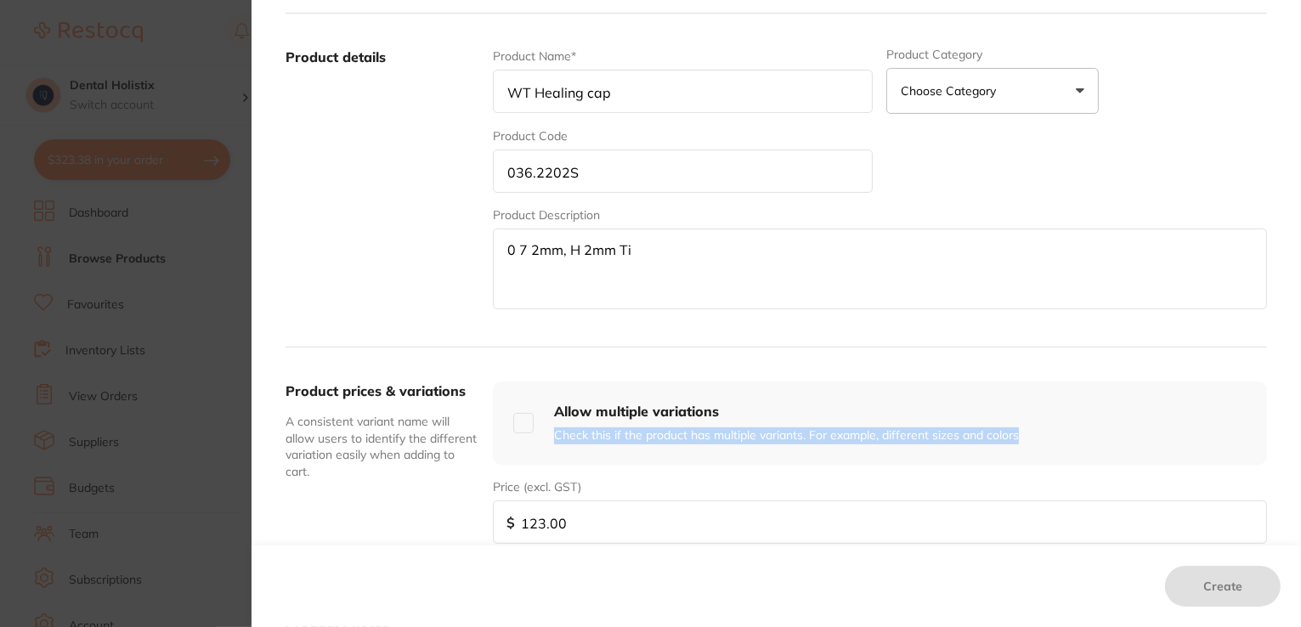
drag, startPoint x: 1295, startPoint y: 459, endPoint x: 1299, endPoint y: 436, distance: 23.3
click at [1299, 436] on div "Create custom product You can create products from suppliers that aren’t yet on…" at bounding box center [777, 313] width 1050 height 627
click at [1190, 448] on div "Allow multiple variations Check this if the product has multiple variants. For …" at bounding box center [880, 423] width 774 height 83
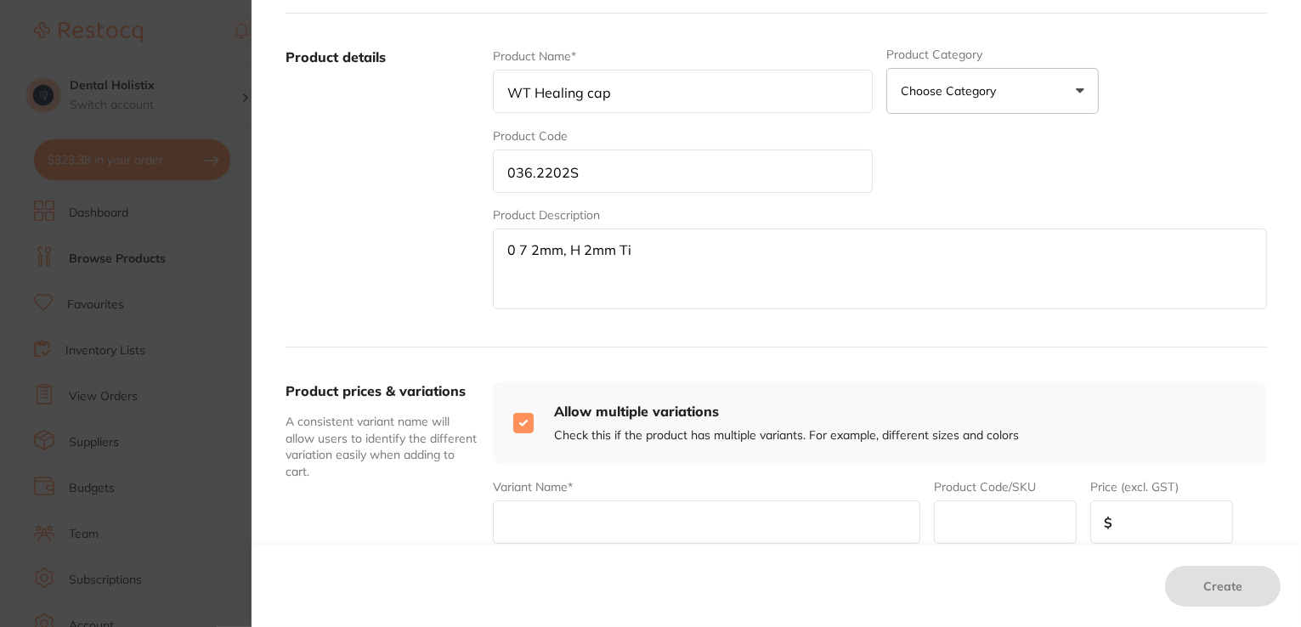
click at [1190, 448] on div "Allow multiple variations Check this if the product has multiple variants. For …" at bounding box center [880, 423] width 774 height 83
checkbox input "false"
click at [1293, 127] on div "Custom supplier details* Supplier Choose or create a supplier Create custom sup…" at bounding box center [777, 416] width 1050 height 1117
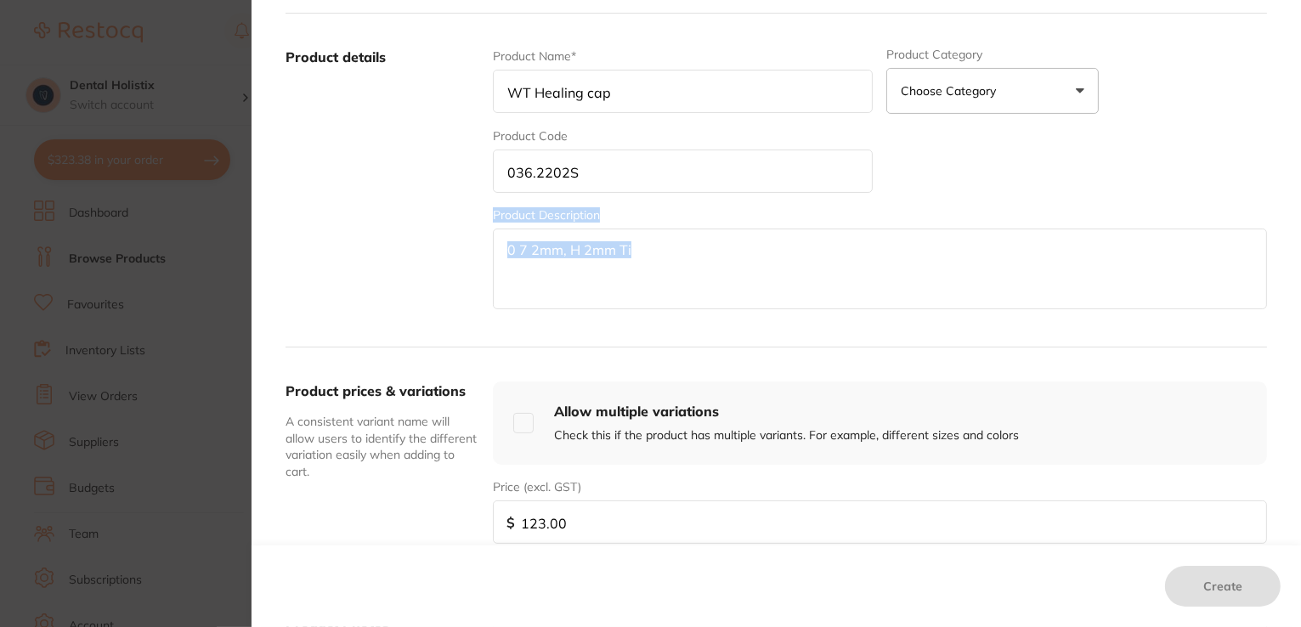
click at [1293, 127] on div "Custom supplier details* Supplier Choose or create a supplier Create custom sup…" at bounding box center [777, 416] width 1050 height 1117
click at [844, 273] on textarea "0 7 2mm, H 2mm Ti" at bounding box center [880, 269] width 774 height 81
click at [679, 95] on input "WT Healing cap" at bounding box center [683, 91] width 381 height 43
